Goal: Obtain resource: Obtain resource

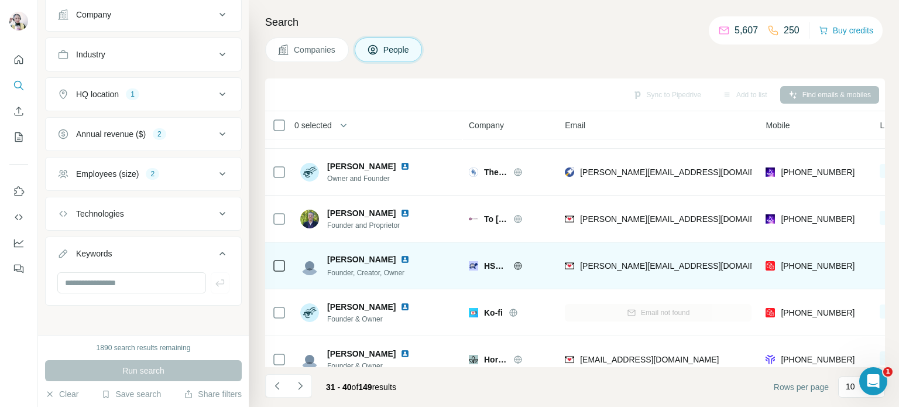
scroll to position [246, 0]
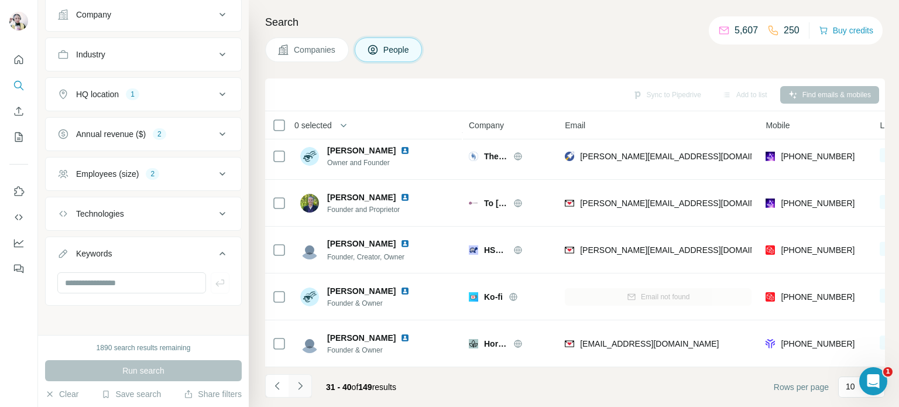
click at [300, 385] on icon "Navigate to next page" at bounding box center [300, 386] width 12 height 12
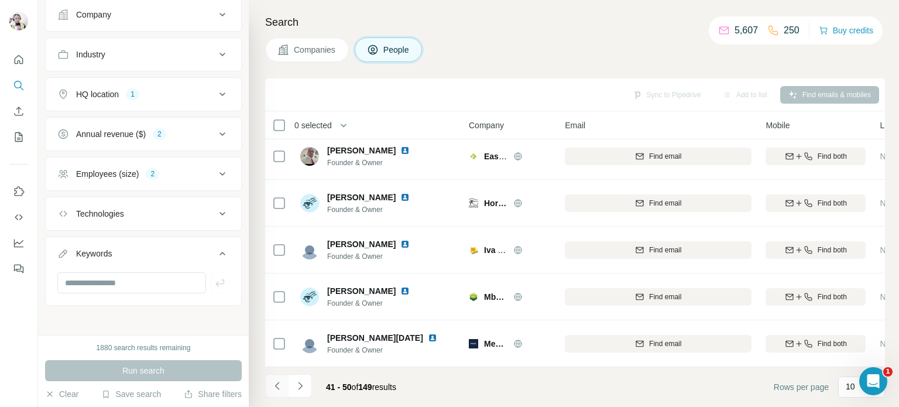
click at [278, 385] on icon "Navigate to previous page" at bounding box center [278, 386] width 12 height 12
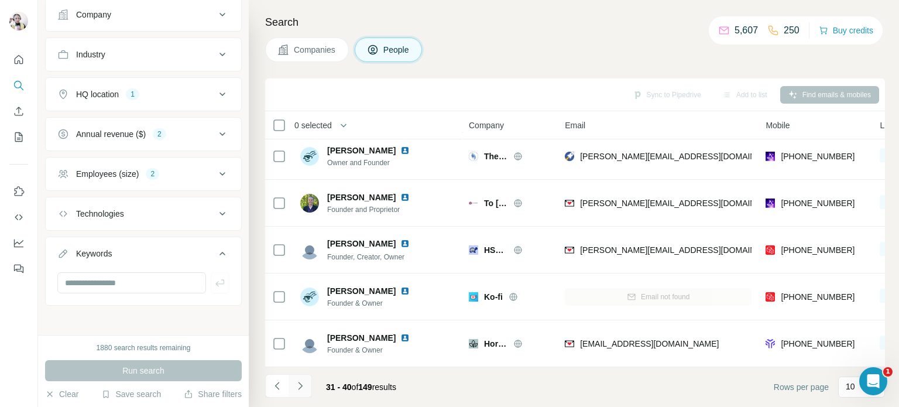
click at [300, 386] on icon "Navigate to next page" at bounding box center [300, 386] width 12 height 12
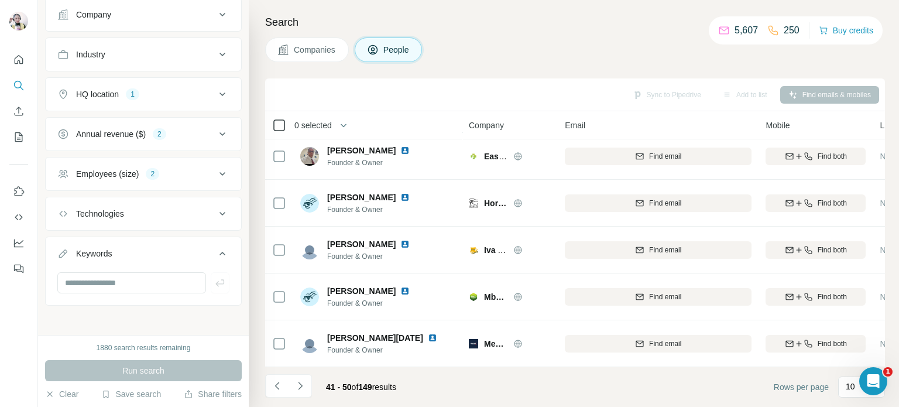
click at [272, 126] on icon at bounding box center [279, 125] width 14 height 14
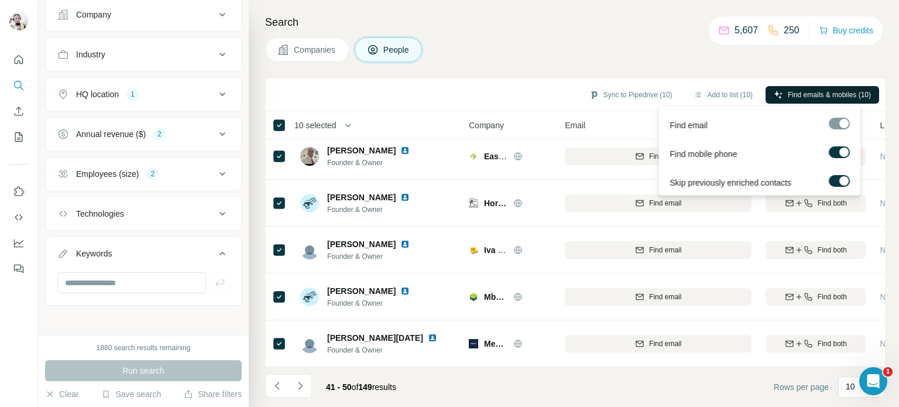
click at [843, 95] on span "Find emails & mobiles (10)" at bounding box center [829, 95] width 83 height 11
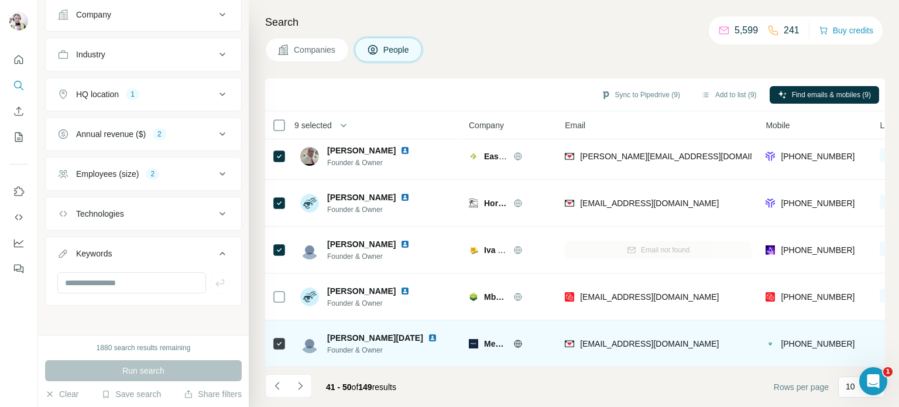
click at [344, 332] on span "[PERSON_NAME][DATE]" at bounding box center [375, 338] width 96 height 12
click at [348, 332] on span "[PERSON_NAME][DATE]" at bounding box center [375, 338] width 96 height 12
click at [373, 345] on span "Founder & Owner" at bounding box center [389, 350] width 124 height 11
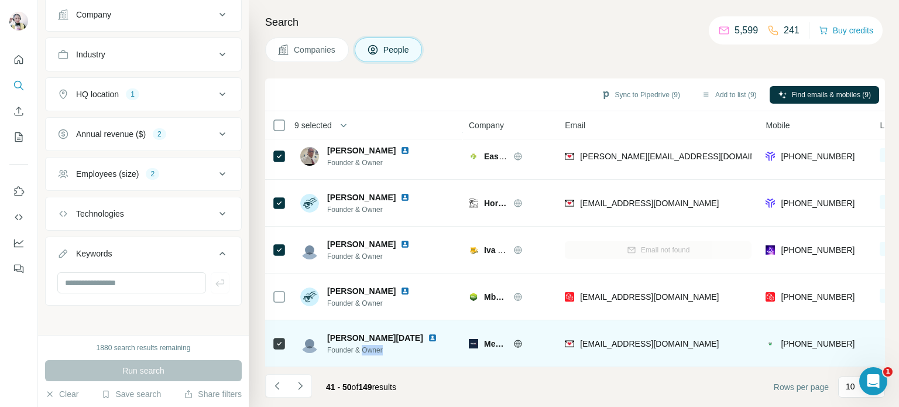
click at [372, 345] on span "Founder & Owner" at bounding box center [389, 350] width 124 height 11
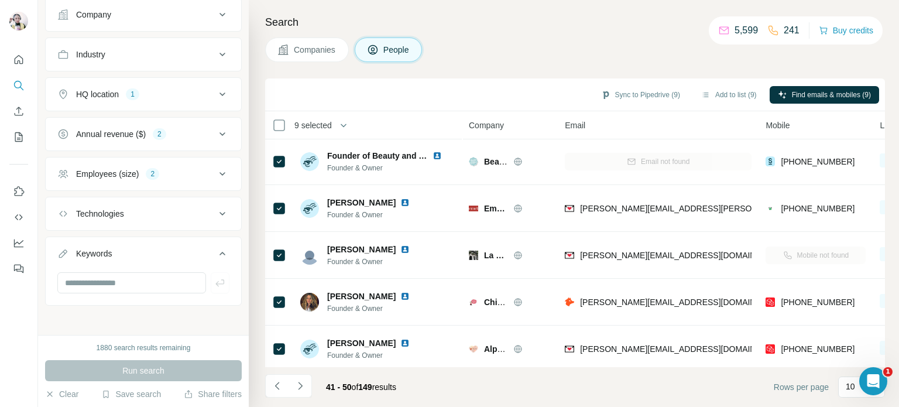
scroll to position [0, 0]
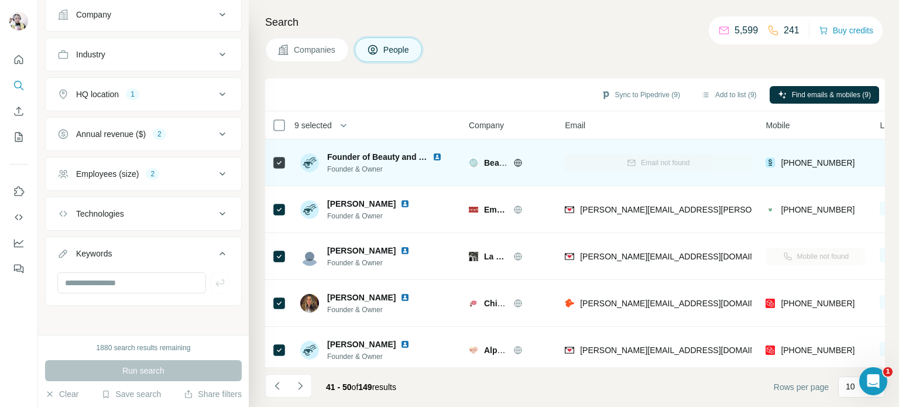
click at [441, 154] on img at bounding box center [436, 156] width 9 height 9
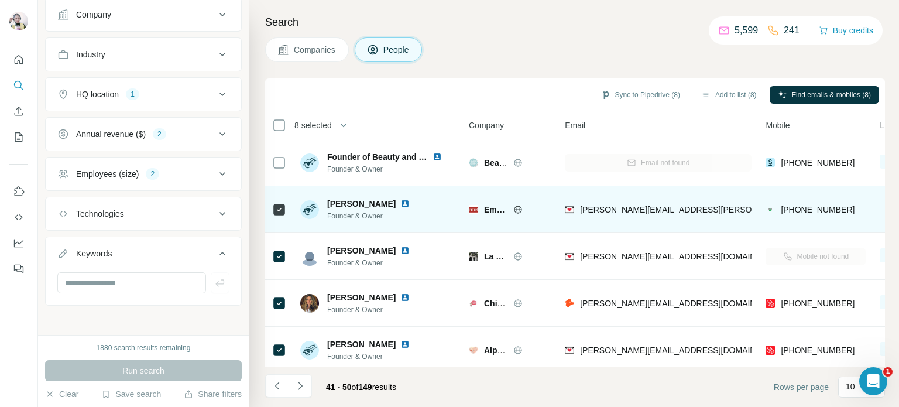
click at [400, 206] on img at bounding box center [404, 203] width 9 height 9
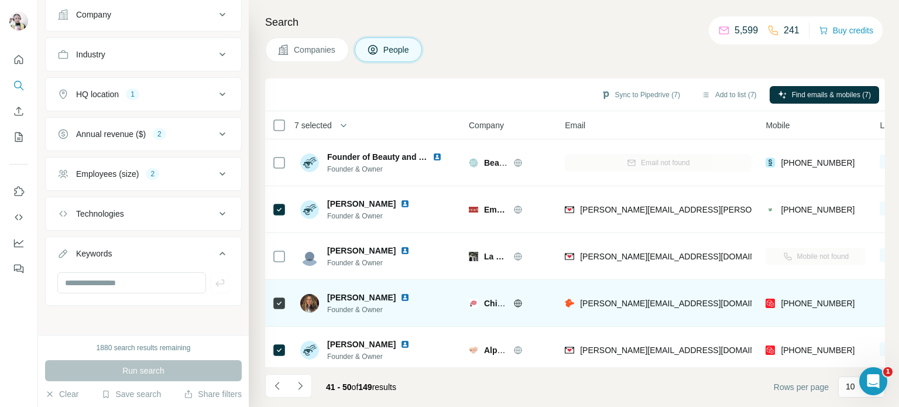
click at [518, 303] on icon at bounding box center [517, 302] width 9 height 9
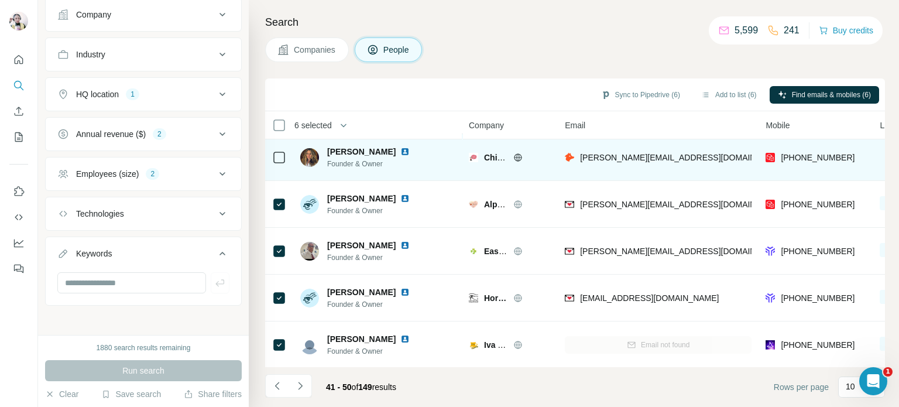
scroll to position [129, 0]
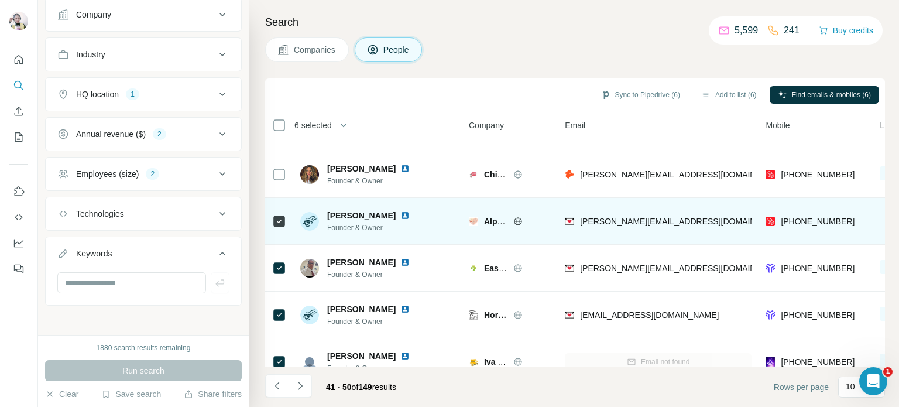
click at [521, 217] on icon at bounding box center [517, 221] width 9 height 9
click at [400, 214] on img at bounding box center [404, 215] width 9 height 9
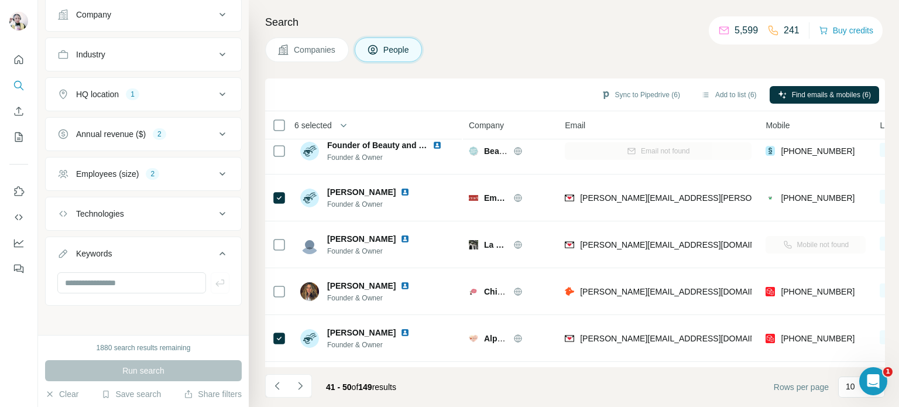
scroll to position [0, 0]
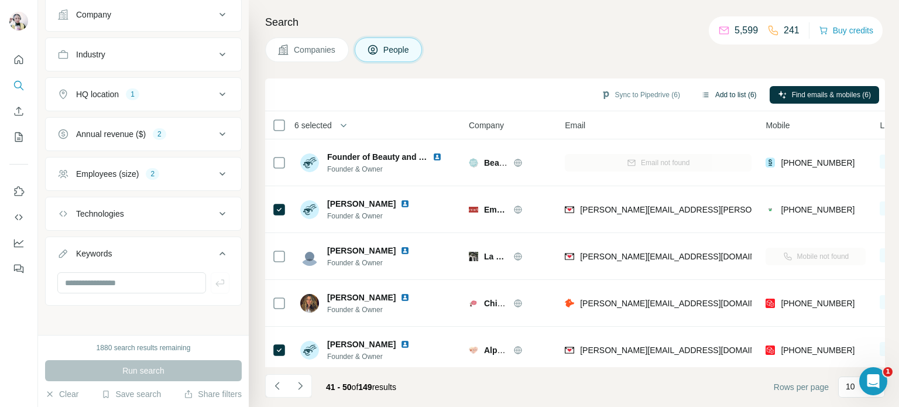
click at [719, 90] on button "Add to list (6)" at bounding box center [729, 95] width 72 height 18
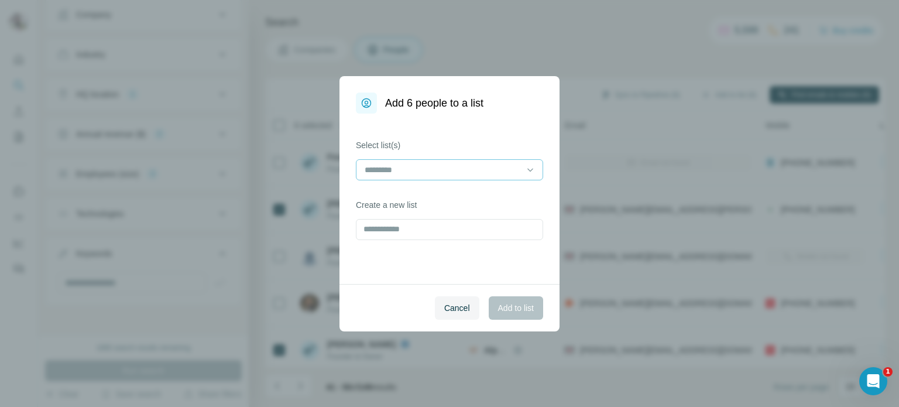
click at [403, 162] on div at bounding box center [442, 170] width 158 height 20
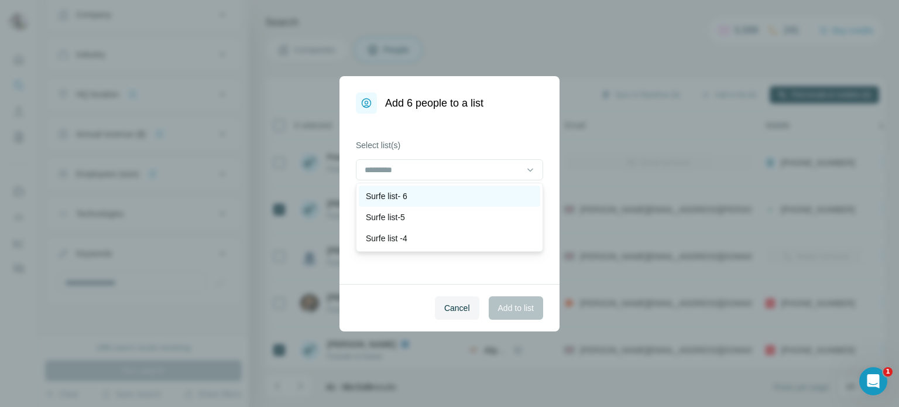
click at [416, 197] on div "Surfe list- 6" at bounding box center [449, 196] width 167 height 12
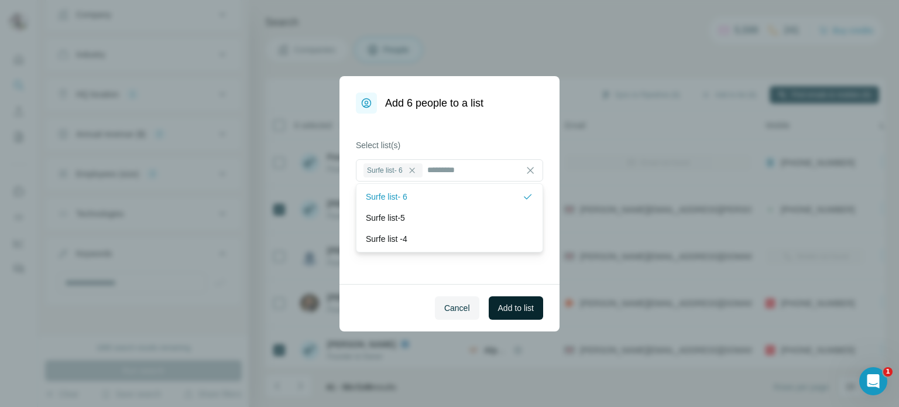
click at [499, 311] on span "Add to list" at bounding box center [516, 308] width 36 height 12
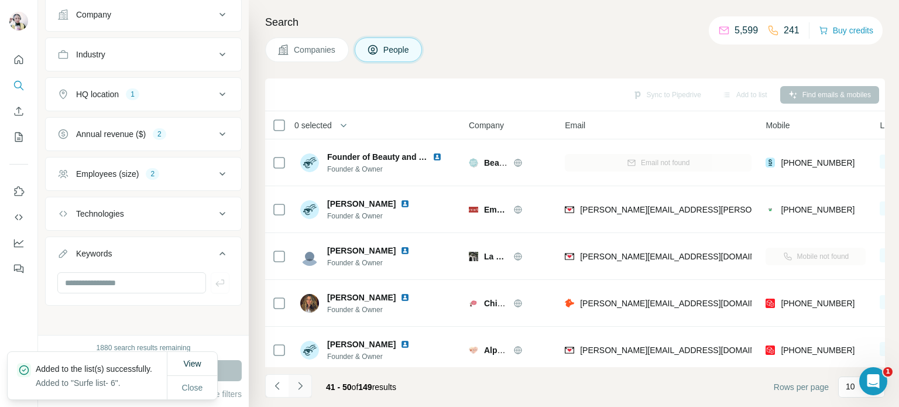
click at [299, 387] on icon "Navigate to next page" at bounding box center [300, 386] width 12 height 12
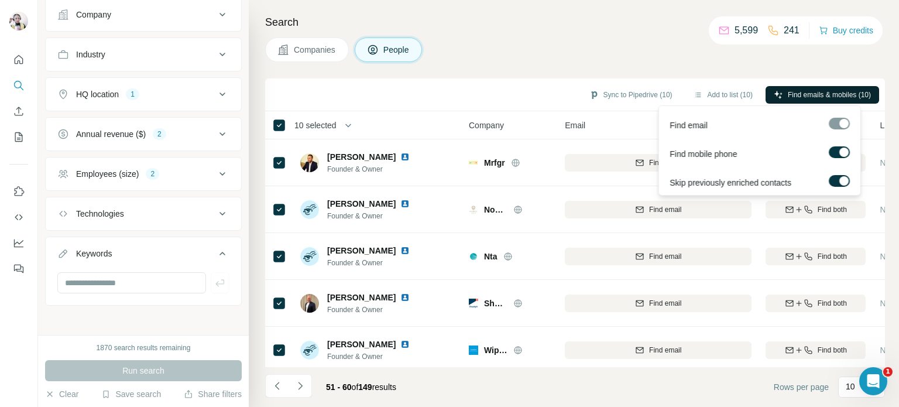
click at [809, 93] on span "Find emails & mobiles (10)" at bounding box center [829, 95] width 83 height 11
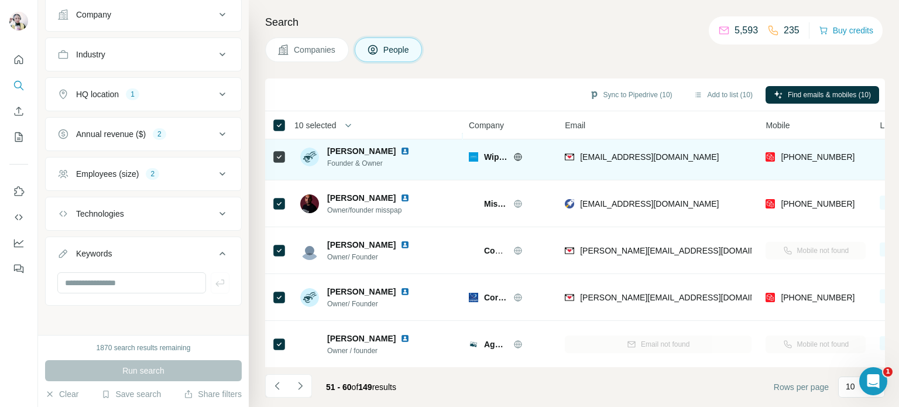
scroll to position [176, 0]
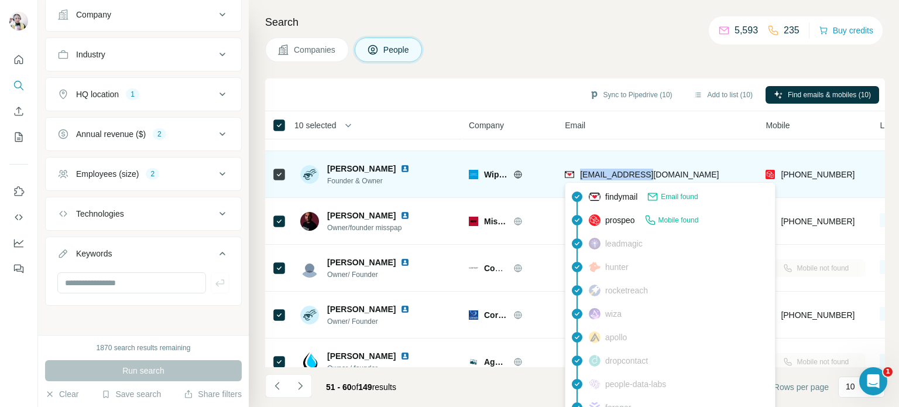
drag, startPoint x: 654, startPoint y: 173, endPoint x: 581, endPoint y: 174, distance: 73.7
click at [581, 174] on div "[EMAIL_ADDRESS][DOMAIN_NAME]" at bounding box center [658, 174] width 187 height 32
copy span "[EMAIL_ADDRESS][DOMAIN_NAME]"
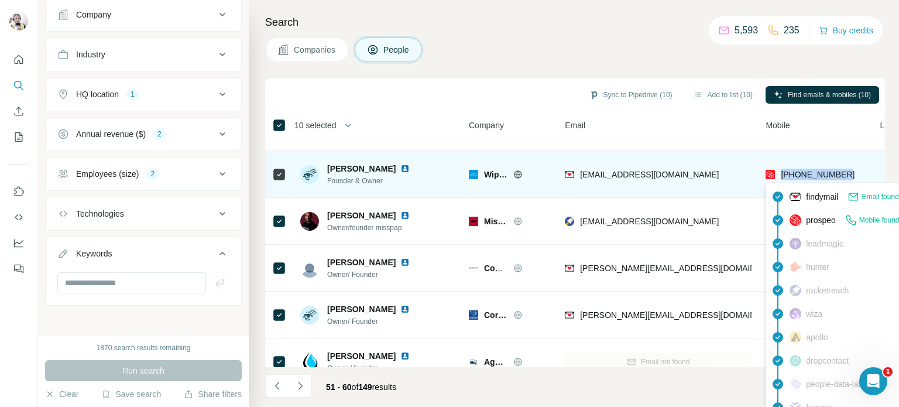
drag, startPoint x: 850, startPoint y: 170, endPoint x: 782, endPoint y: 173, distance: 67.9
click at [782, 173] on div "[PHONE_NUMBER]" at bounding box center [815, 174] width 100 height 32
copy span "[PHONE_NUMBER]"
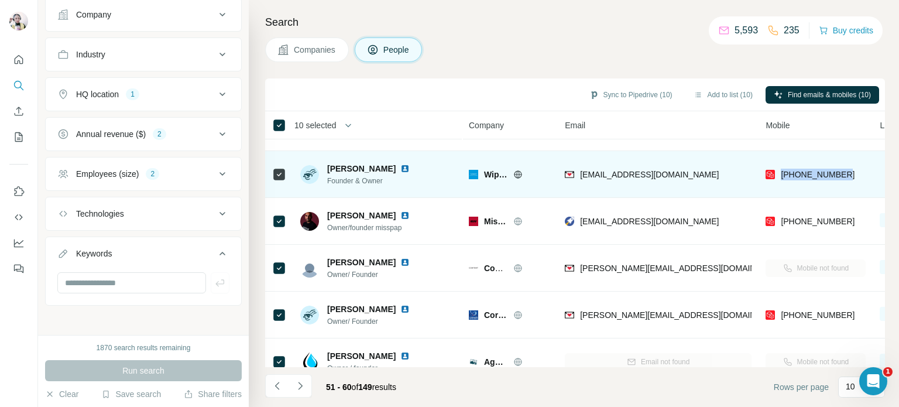
click at [400, 167] on img at bounding box center [404, 168] width 9 height 9
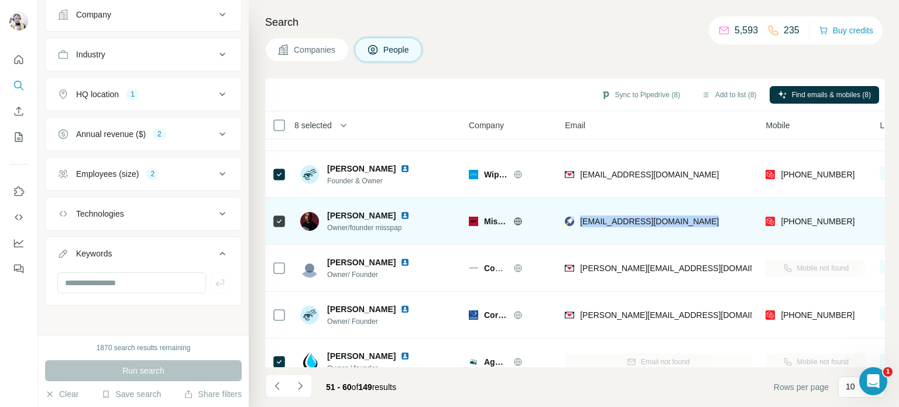
drag, startPoint x: 582, startPoint y: 221, endPoint x: 699, endPoint y: 220, distance: 117.0
click at [699, 220] on div "[EMAIL_ADDRESS][DOMAIN_NAME]" at bounding box center [658, 221] width 187 height 32
copy span "[EMAIL_ADDRESS][DOMAIN_NAME]"
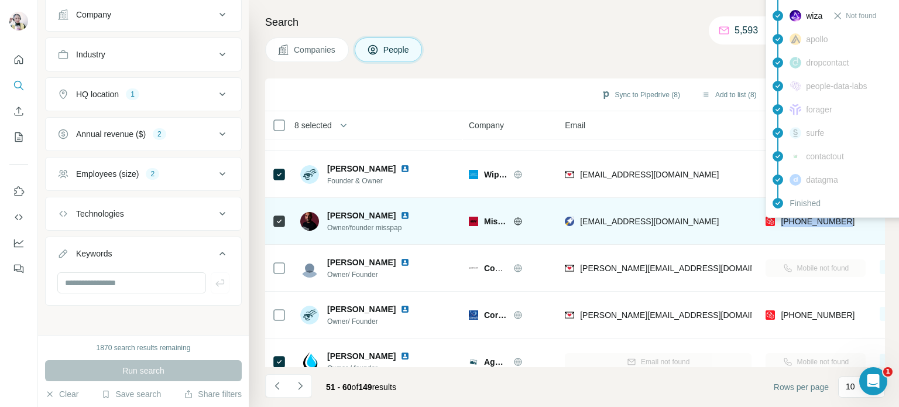
drag, startPoint x: 847, startPoint y: 220, endPoint x: 783, endPoint y: 223, distance: 64.4
click at [783, 223] on div "[PHONE_NUMBER]" at bounding box center [815, 221] width 100 height 32
copy span "[PHONE_NUMBER]"
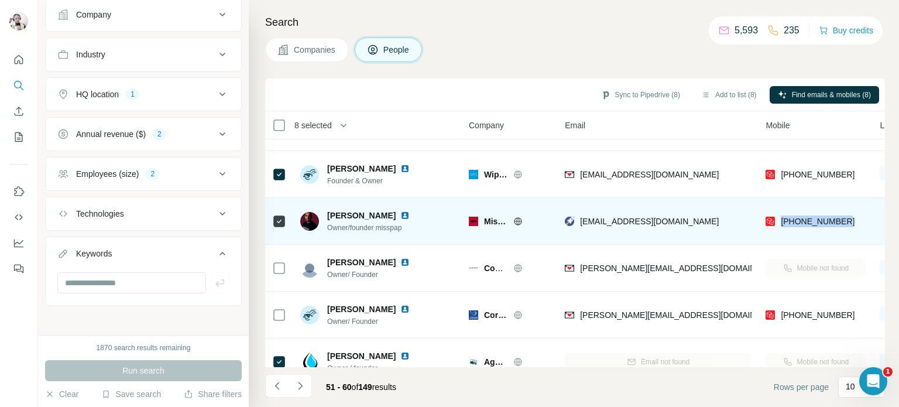
click at [400, 215] on img at bounding box center [404, 215] width 9 height 9
drag, startPoint x: 366, startPoint y: 214, endPoint x: 324, endPoint y: 213, distance: 42.1
click at [326, 215] on div "[PERSON_NAME] Owner/founder misspap" at bounding box center [361, 220] width 123 height 23
copy span "[PERSON_NAME]"
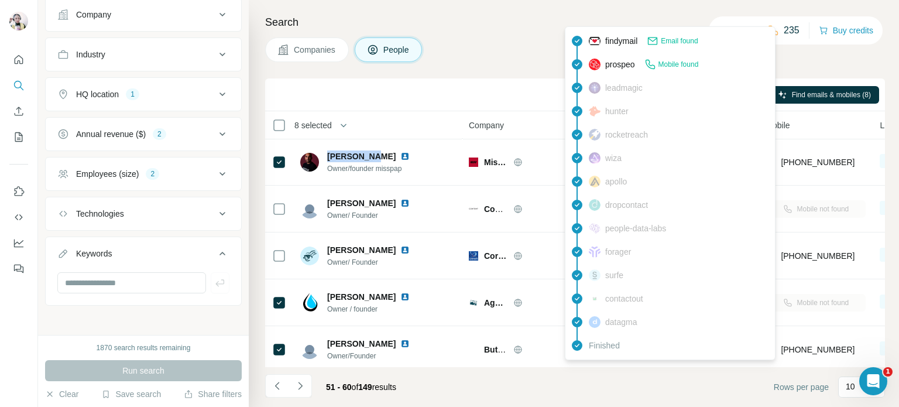
scroll to position [246, 0]
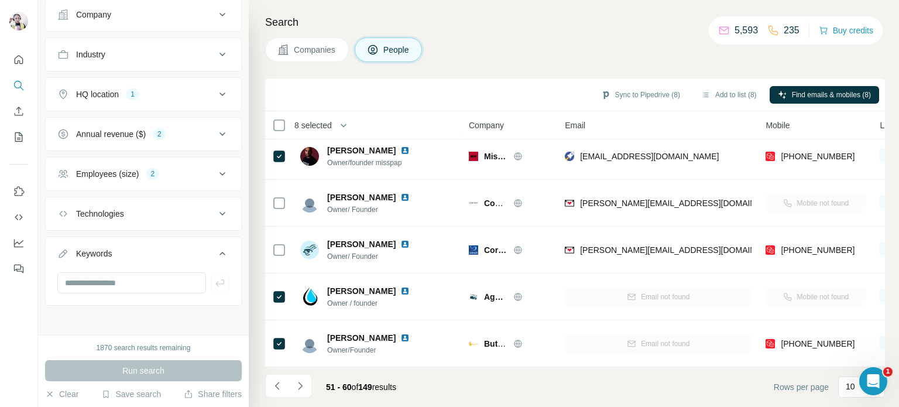
click at [482, 51] on div "Companies People" at bounding box center [575, 49] width 620 height 25
click at [721, 94] on button "Add to list (7)" at bounding box center [729, 95] width 72 height 18
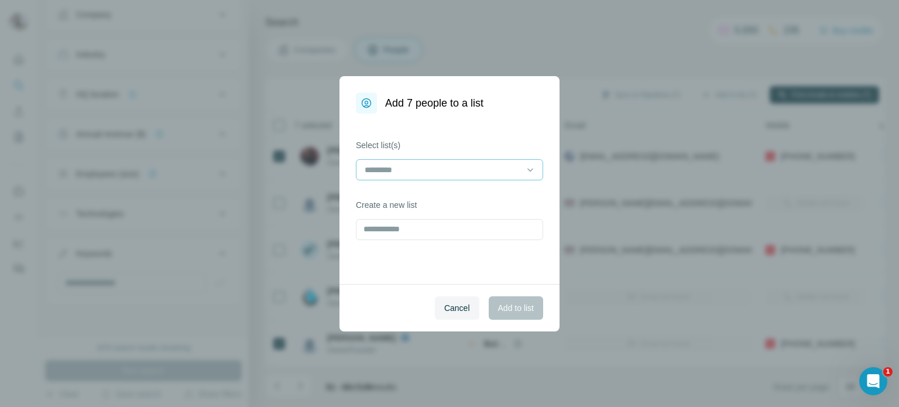
click at [433, 170] on input at bounding box center [442, 169] width 158 height 13
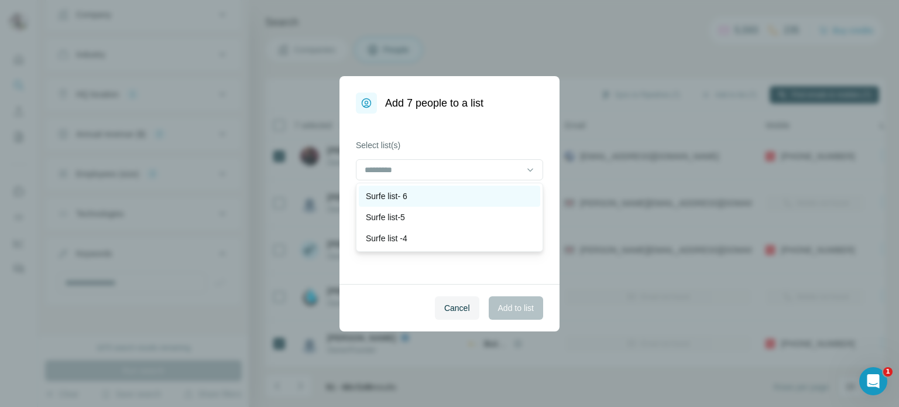
click at [432, 191] on div "Surfe list- 6" at bounding box center [449, 196] width 167 height 12
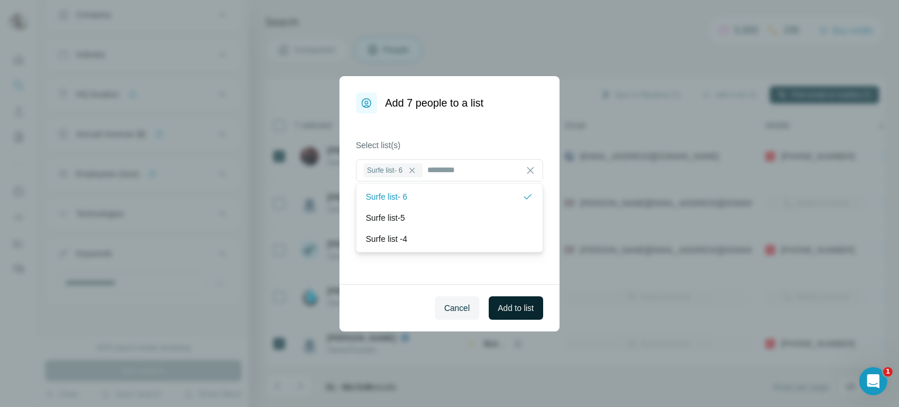
click at [513, 306] on span "Add to list" at bounding box center [516, 308] width 36 height 12
